Goal: Check status: Check status

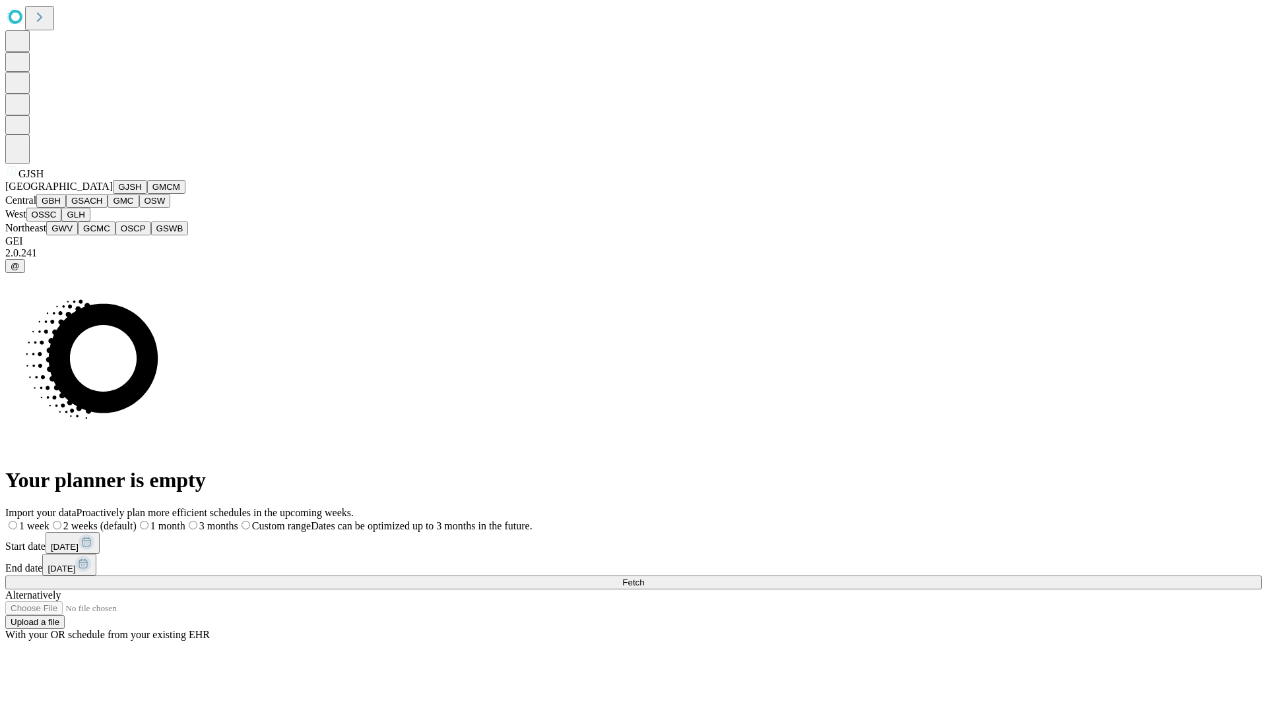
click at [113, 194] on button "GJSH" at bounding box center [130, 187] width 34 height 14
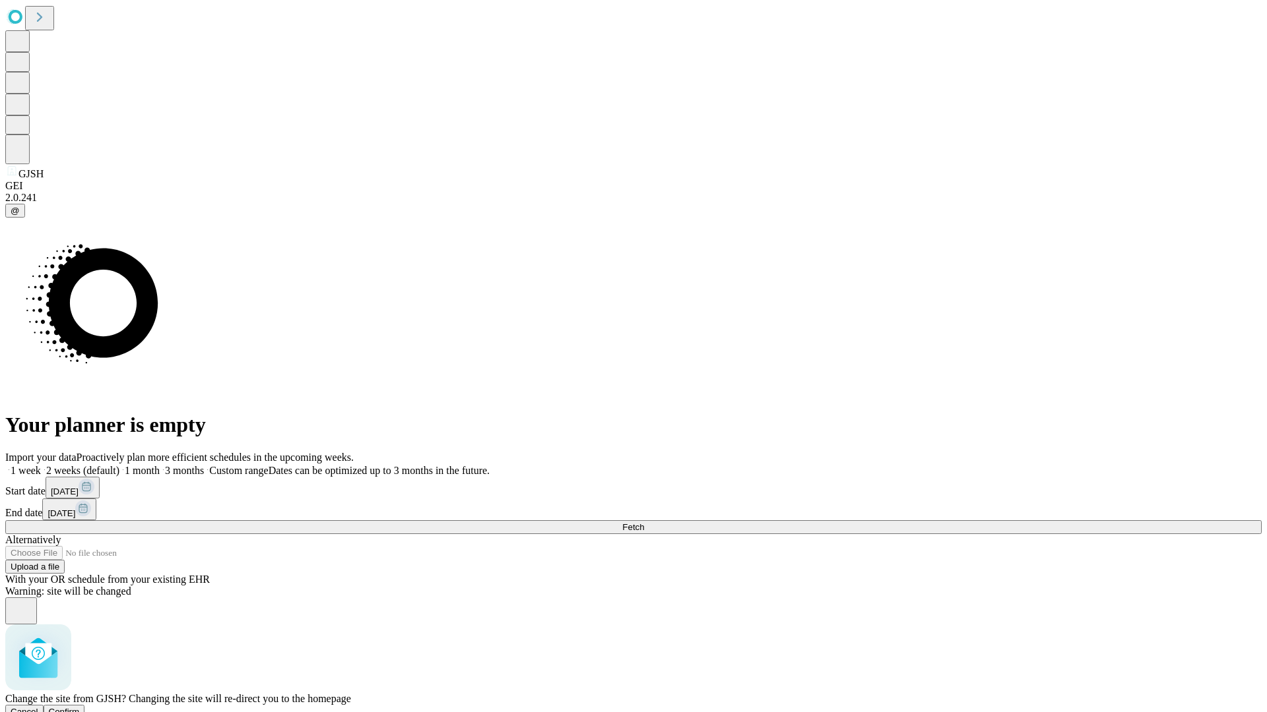
click at [80, 707] on span "Confirm" at bounding box center [64, 712] width 31 height 10
click at [119, 465] on label "2 weeks (default)" at bounding box center [80, 470] width 79 height 11
click at [644, 522] on span "Fetch" at bounding box center [633, 527] width 22 height 10
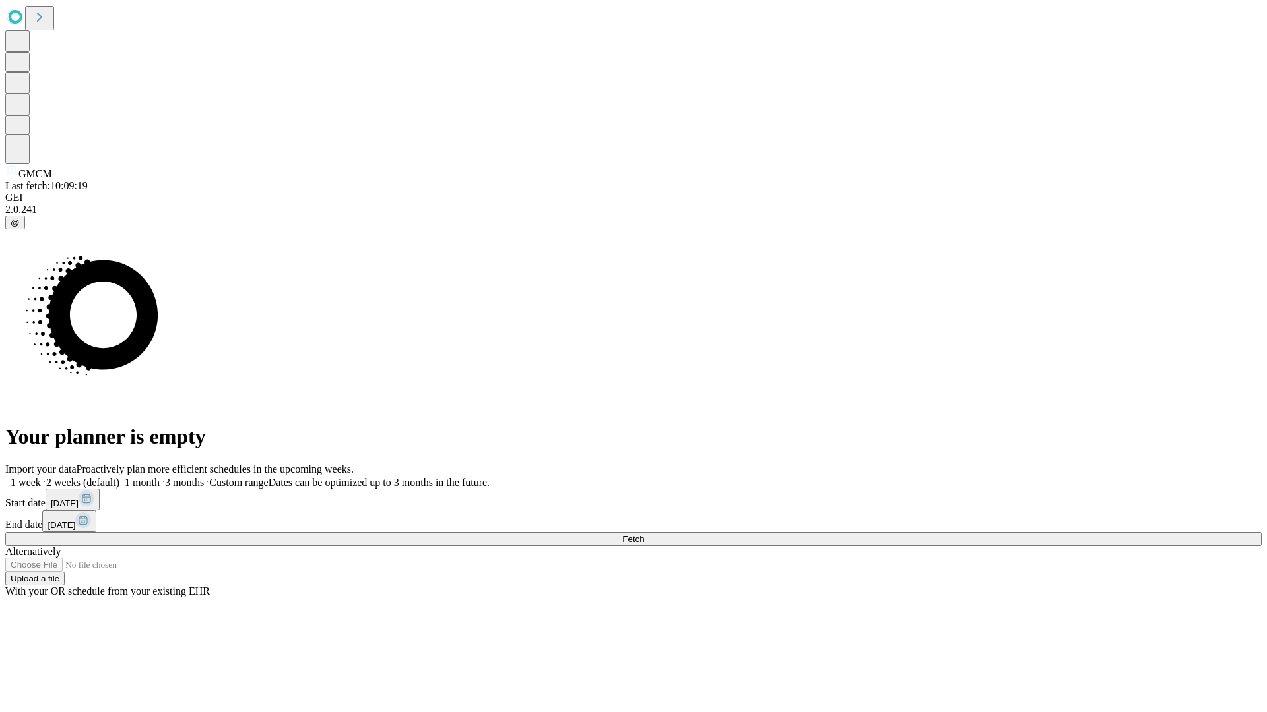
click at [119, 477] on label "2 weeks (default)" at bounding box center [80, 482] width 79 height 11
click at [644, 534] on span "Fetch" at bounding box center [633, 539] width 22 height 10
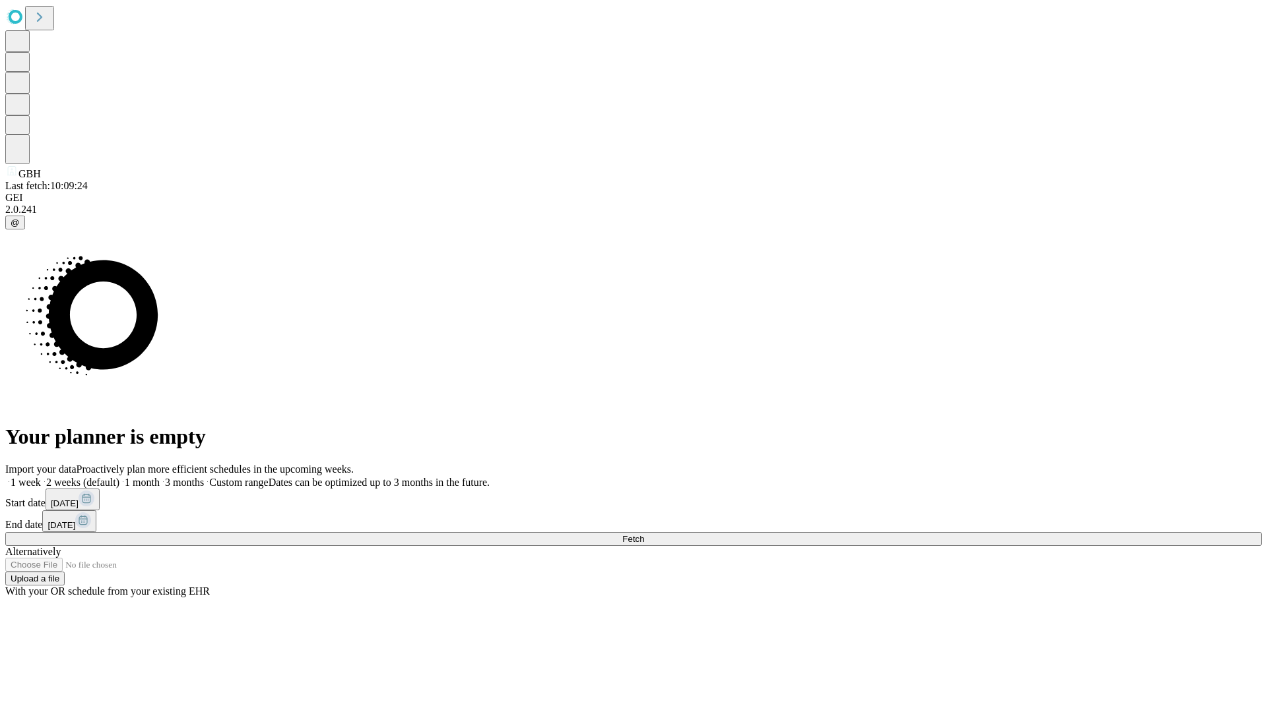
click at [119, 477] on label "2 weeks (default)" at bounding box center [80, 482] width 79 height 11
click at [644, 534] on span "Fetch" at bounding box center [633, 539] width 22 height 10
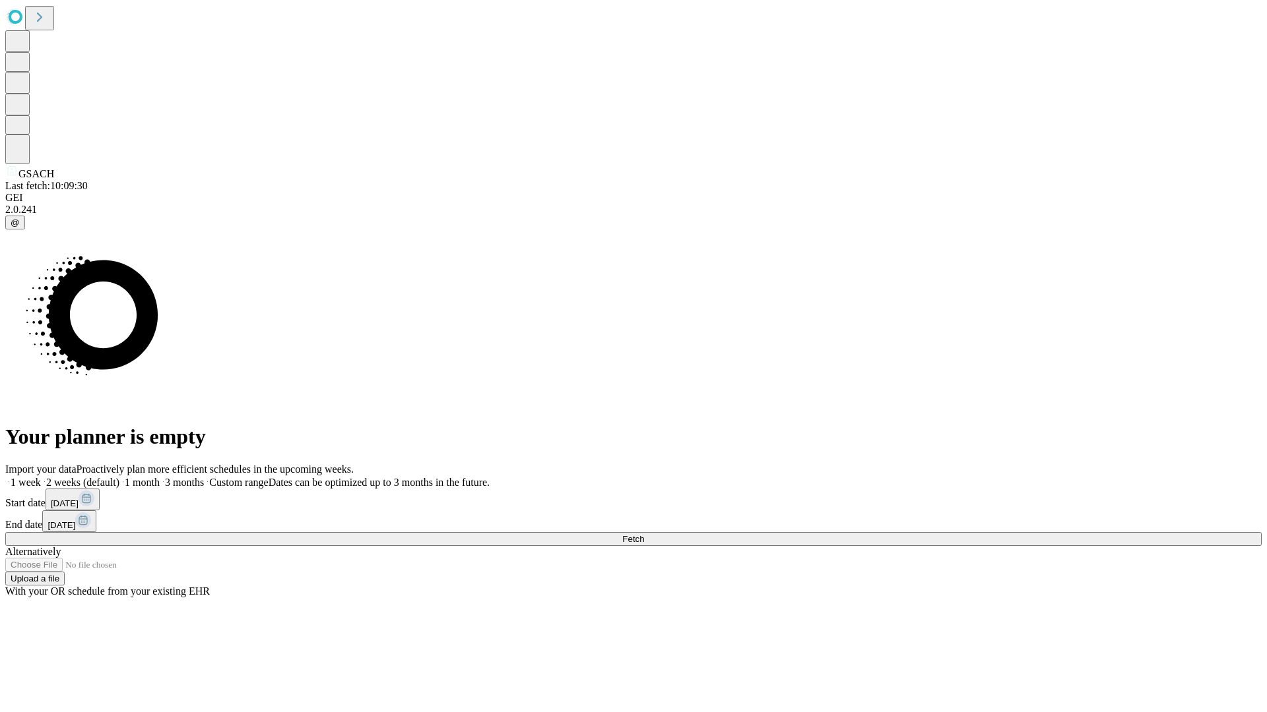
click at [119, 477] on label "2 weeks (default)" at bounding box center [80, 482] width 79 height 11
click at [644, 534] on span "Fetch" at bounding box center [633, 539] width 22 height 10
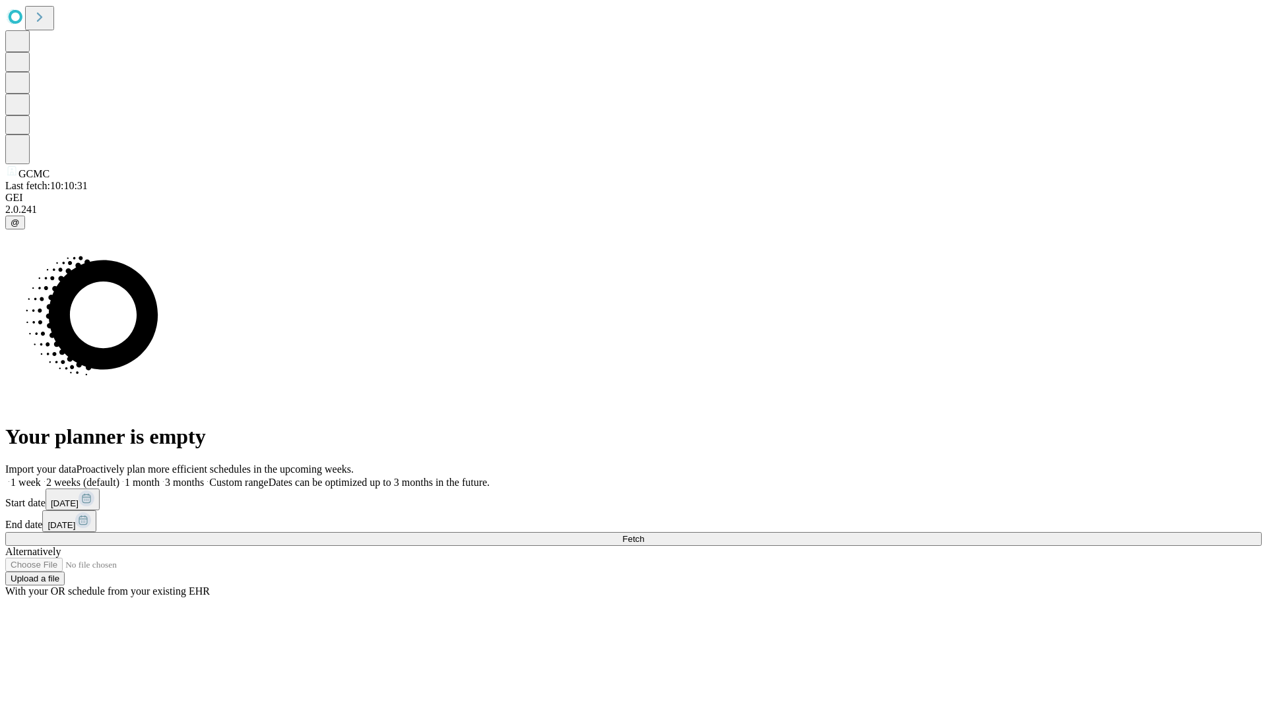
click at [644, 534] on span "Fetch" at bounding box center [633, 539] width 22 height 10
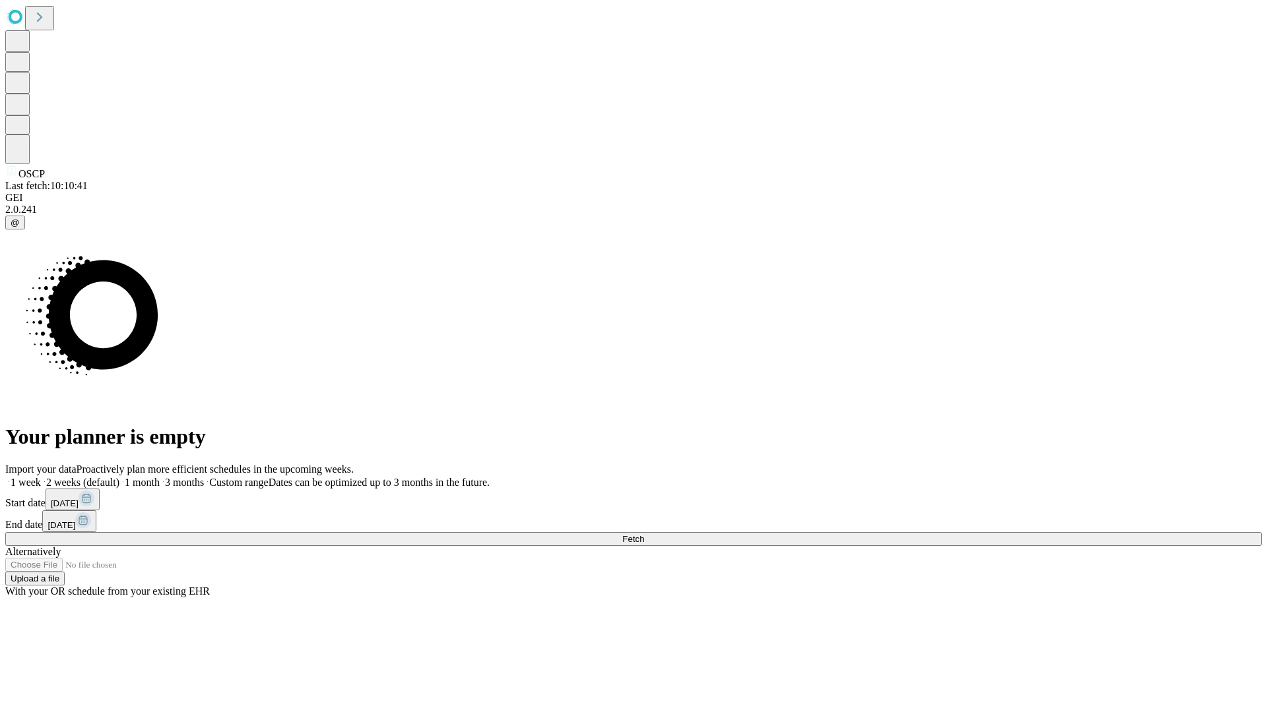
click at [119, 477] on label "2 weeks (default)" at bounding box center [80, 482] width 79 height 11
click at [644, 534] on span "Fetch" at bounding box center [633, 539] width 22 height 10
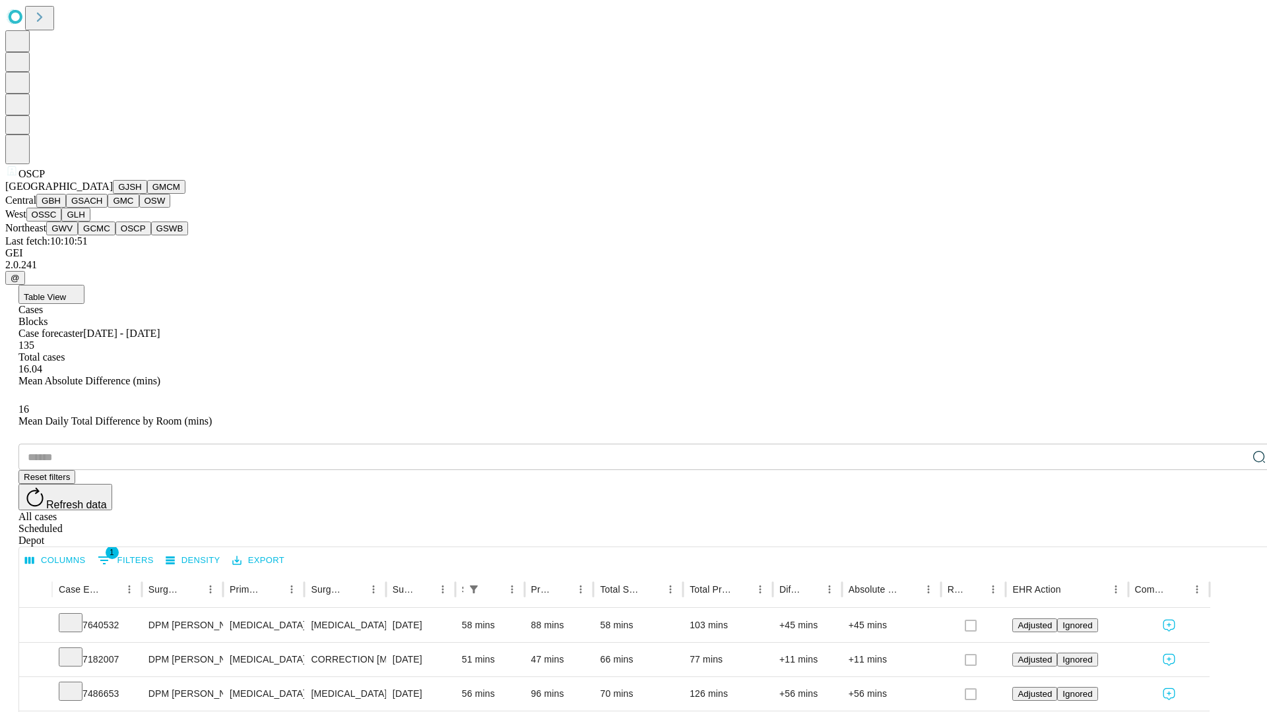
click at [151, 236] on button "GSWB" at bounding box center [170, 229] width 38 height 14
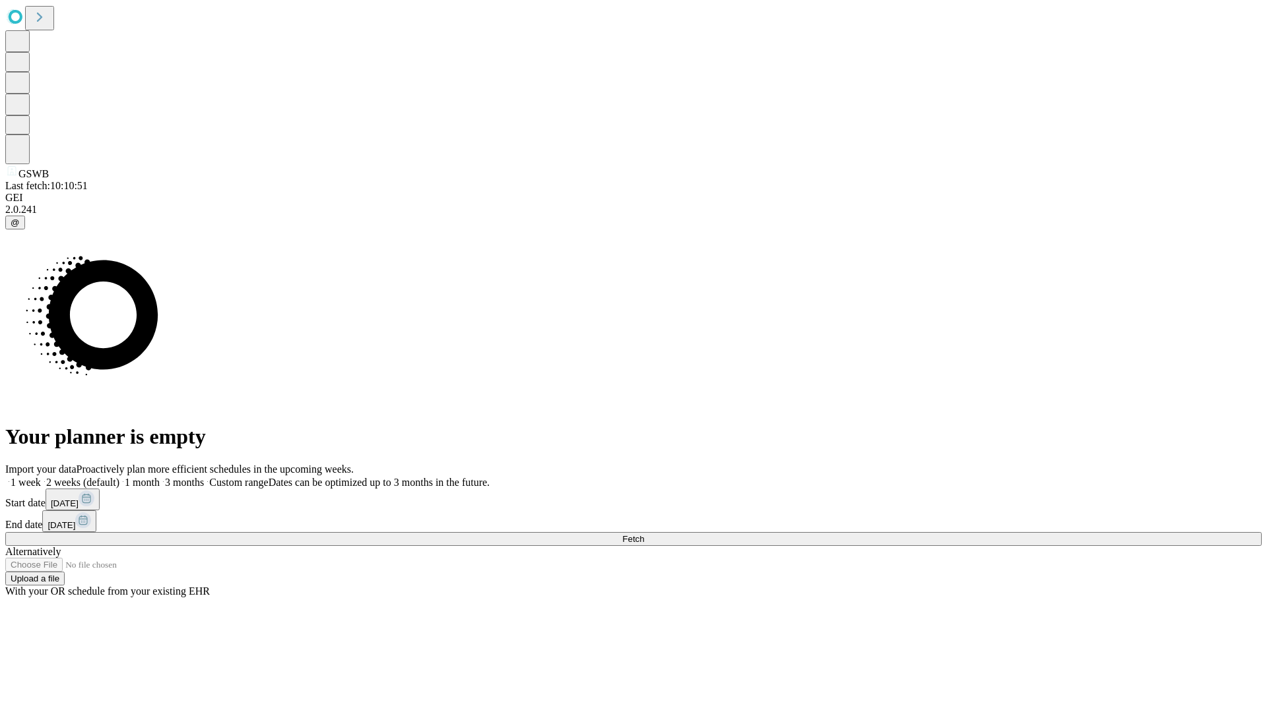
click at [119, 477] on label "2 weeks (default)" at bounding box center [80, 482] width 79 height 11
click at [644, 534] on span "Fetch" at bounding box center [633, 539] width 22 height 10
